Goal: Answer question/provide support

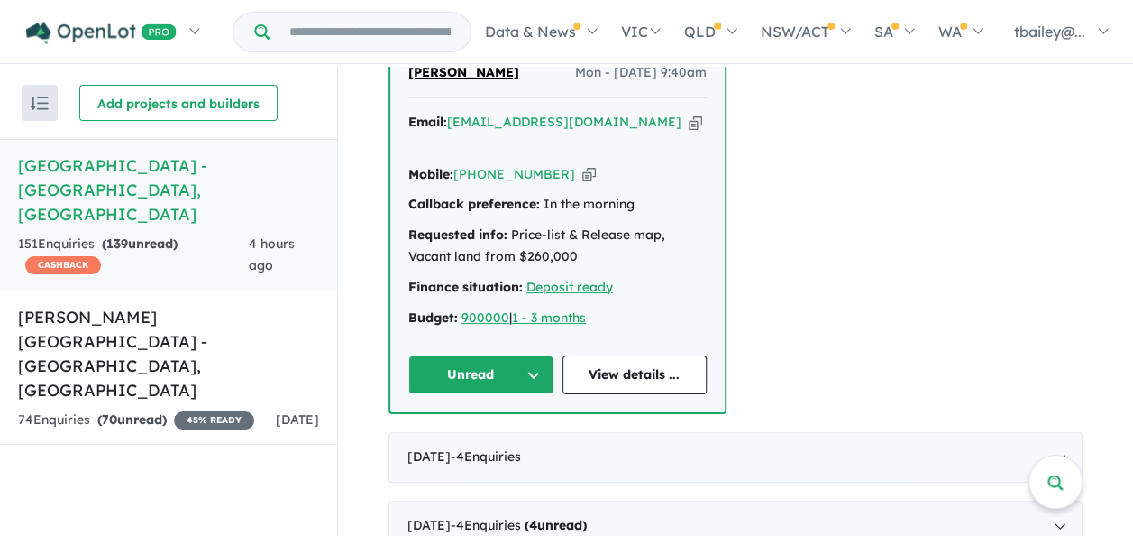
scroll to position [902, 0]
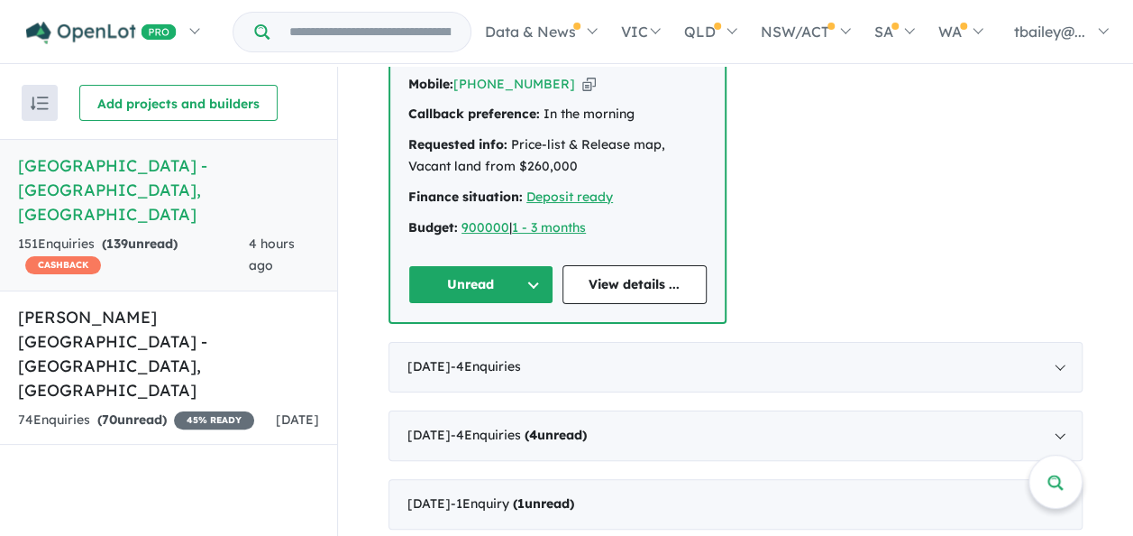
click at [527, 265] on button "Unread" at bounding box center [480, 284] width 145 height 39
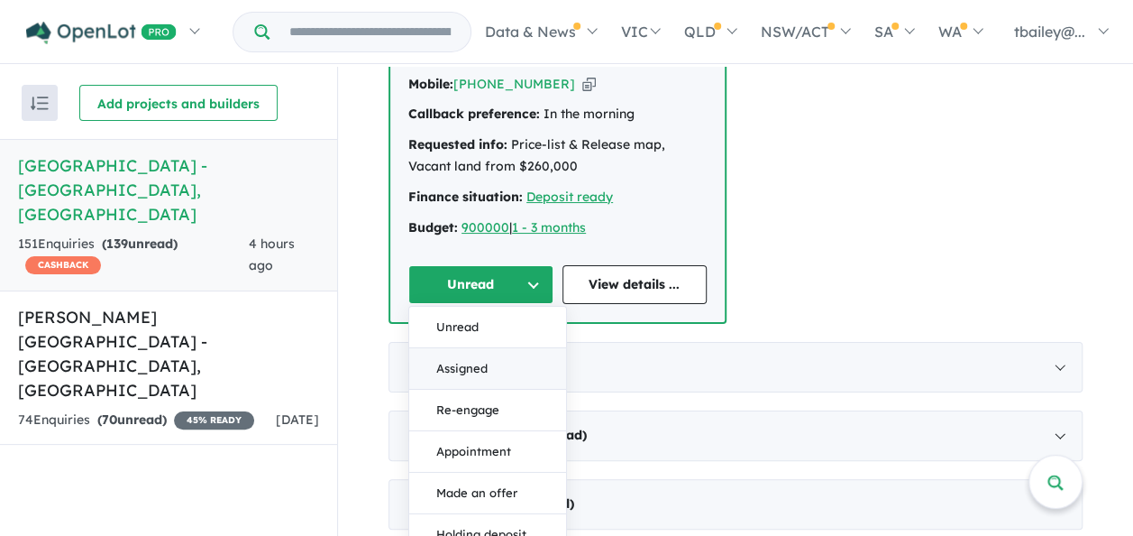
click at [429, 348] on button "Assigned" at bounding box center [487, 368] width 157 height 41
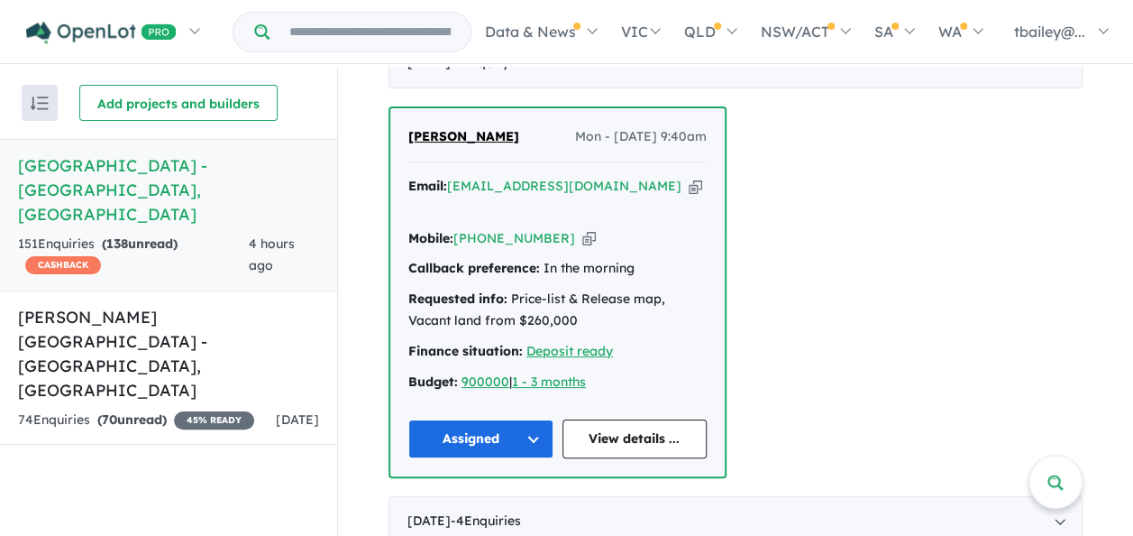
scroll to position [721, 0]
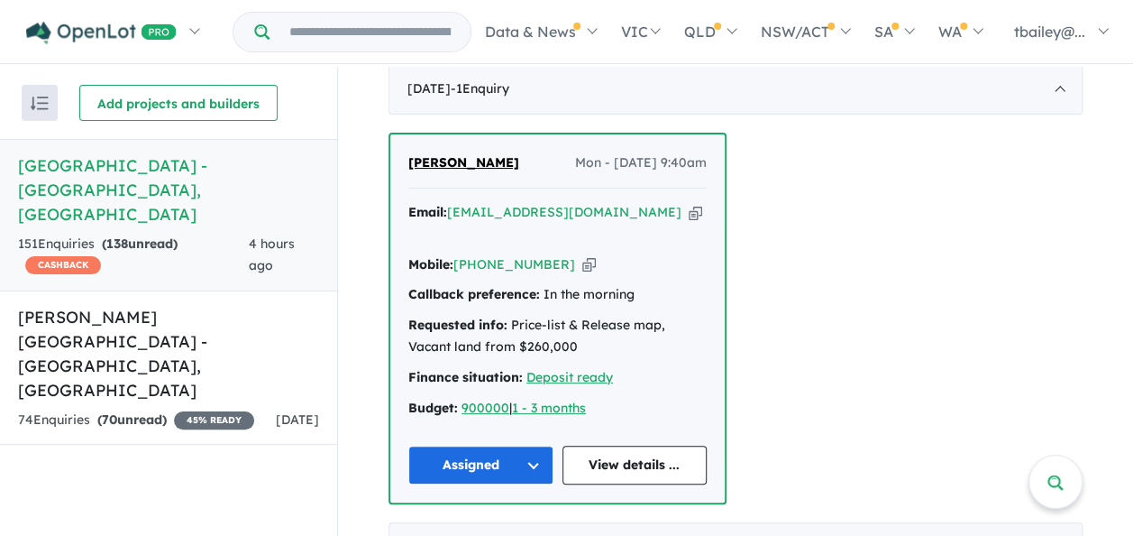
click at [692, 325] on div "Requested info: Price-list & Release map, Vacant land from $260,000" at bounding box center [557, 336] width 298 height 43
drag, startPoint x: 691, startPoint y: 325, endPoint x: 614, endPoint y: 236, distance: 117.6
click at [614, 254] on div "Mobile: [PHONE_NUMBER] Copied!" at bounding box center [557, 265] width 298 height 22
click at [640, 445] on link "View details ..." at bounding box center [635, 464] width 145 height 39
